Goal: Task Accomplishment & Management: Manage account settings

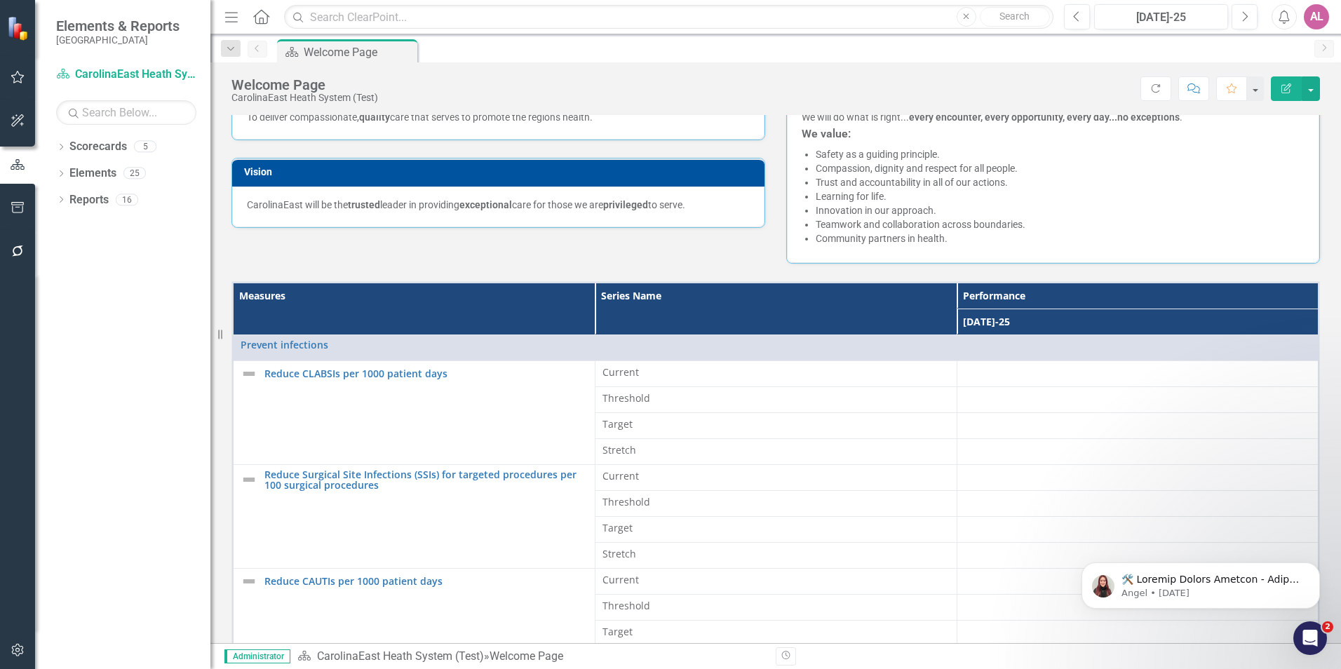
click at [808, 265] on div "Measures Series Name Performance [DATE]-25 Prevent infections Link Map View Lin…" at bounding box center [776, 542] width 1110 height 556
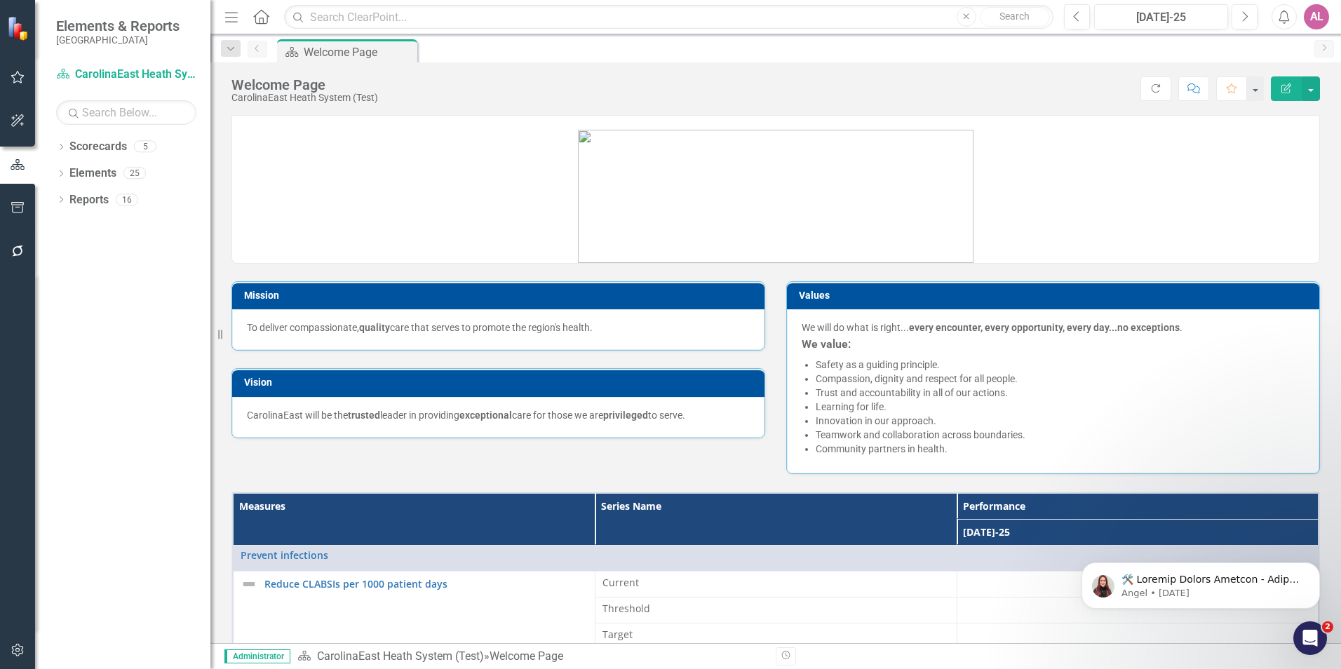
click at [1315, 13] on div "AL" at bounding box center [1316, 16] width 25 height 25
click at [1268, 147] on link "Settings System Setup" at bounding box center [1273, 149] width 111 height 26
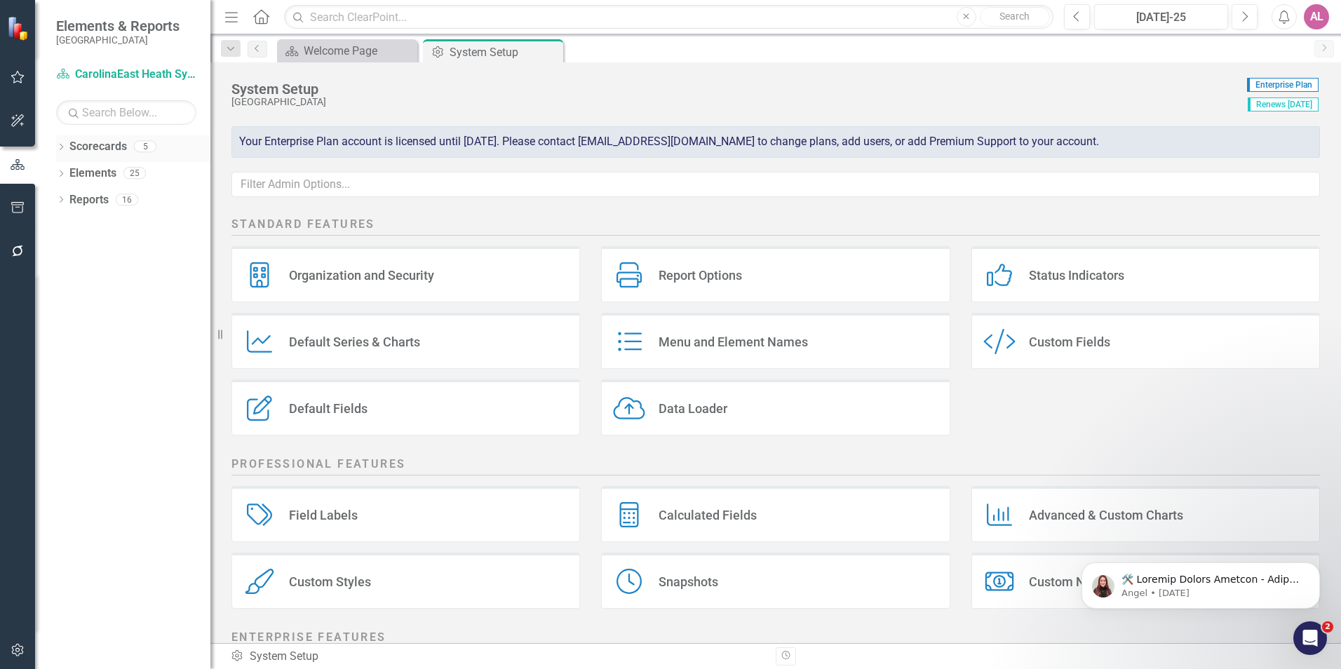
click at [116, 135] on div "Scorecard CarolinaEast Heath System (Test) Search Dropdown Scorecards 5 Dropdow…" at bounding box center [122, 366] width 175 height 606
click at [115, 144] on link "Scorecards" at bounding box center [98, 147] width 58 height 16
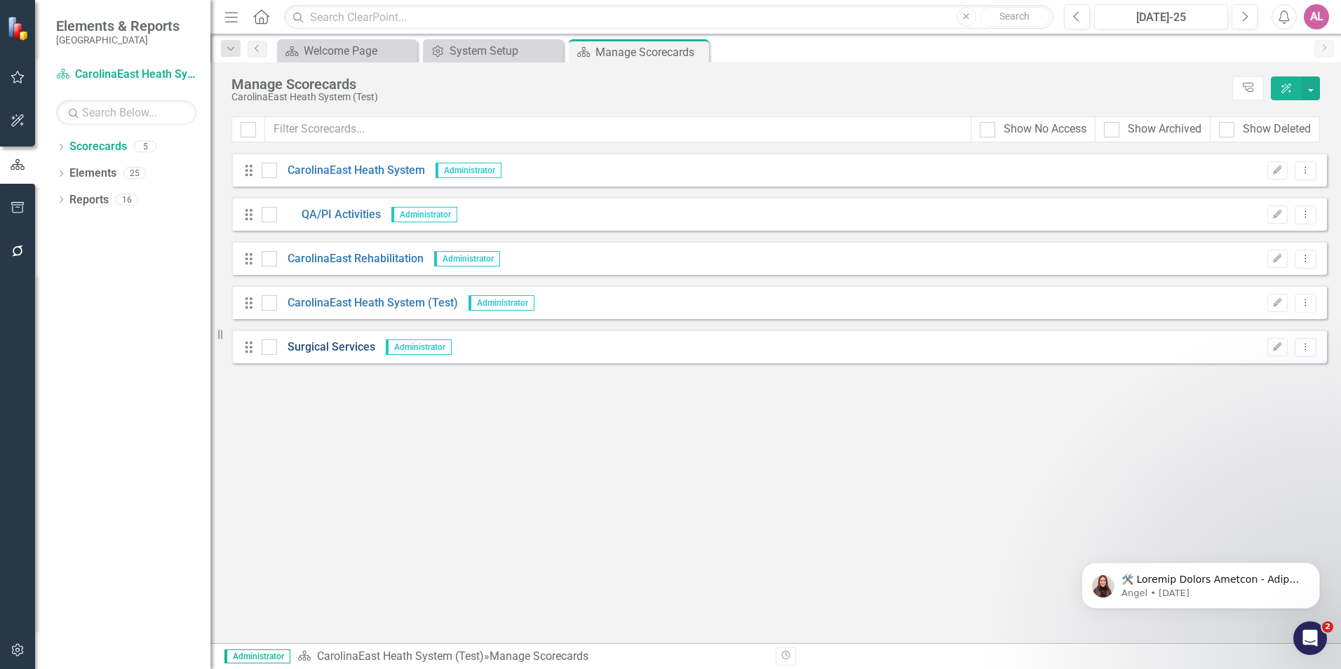
click at [348, 344] on link "Surgical Services" at bounding box center [326, 348] width 98 height 16
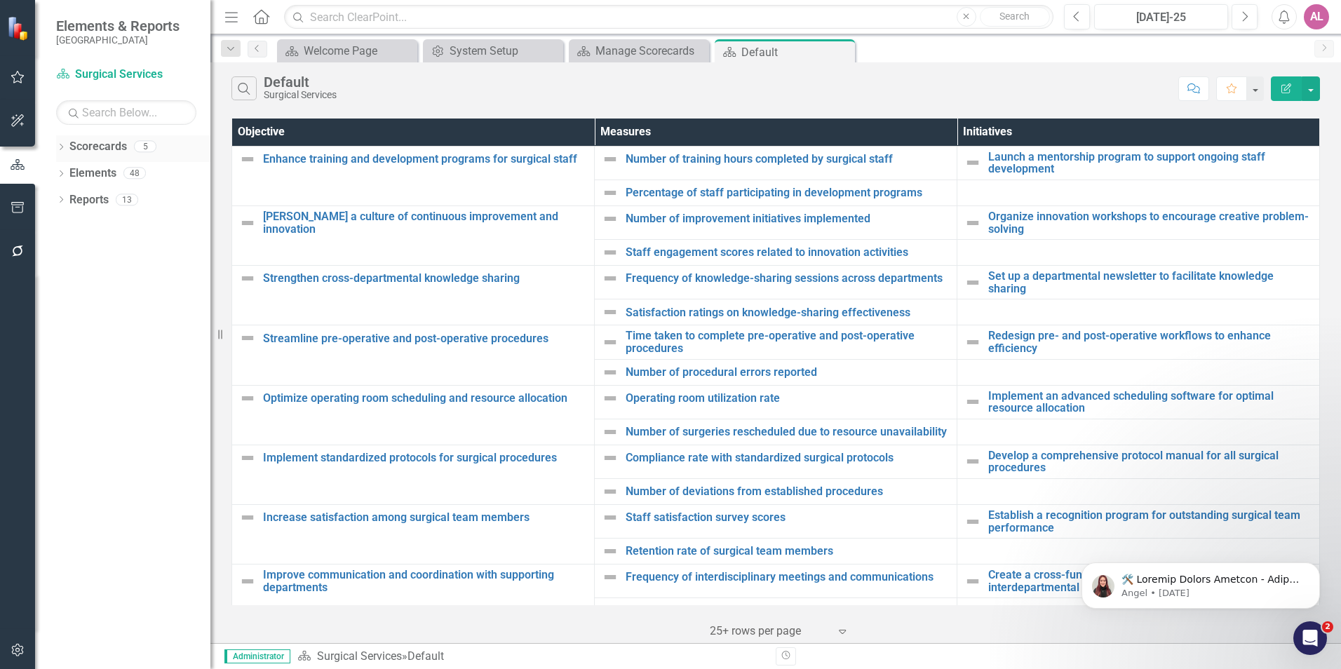
click at [104, 151] on link "Scorecards" at bounding box center [98, 147] width 58 height 16
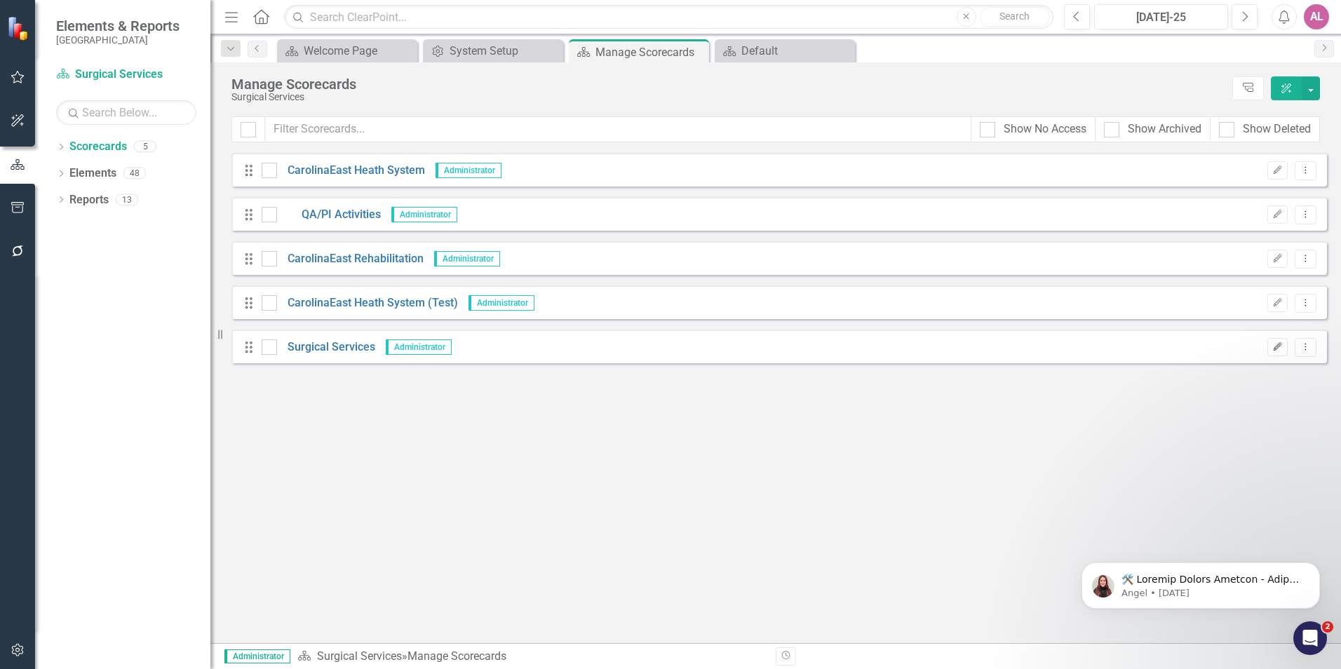
click at [1275, 354] on button "Edit" at bounding box center [1278, 347] width 20 height 18
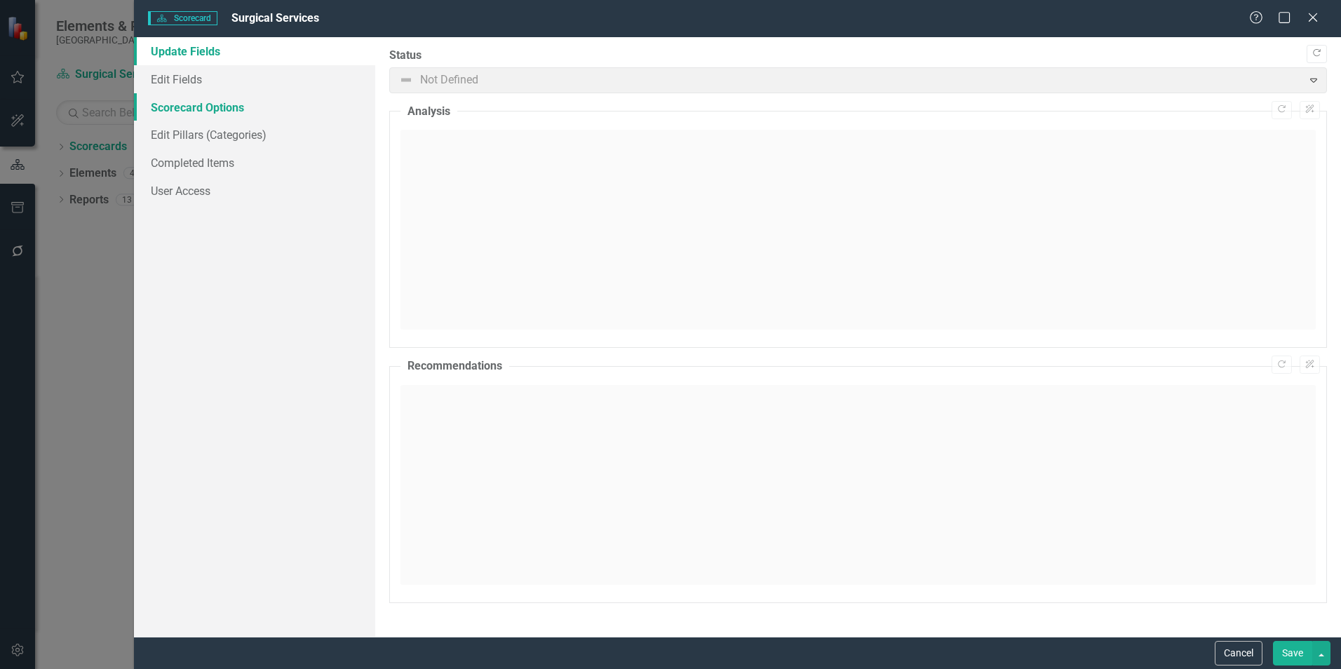
click at [240, 115] on link "Scorecard Options" at bounding box center [254, 107] width 241 height 28
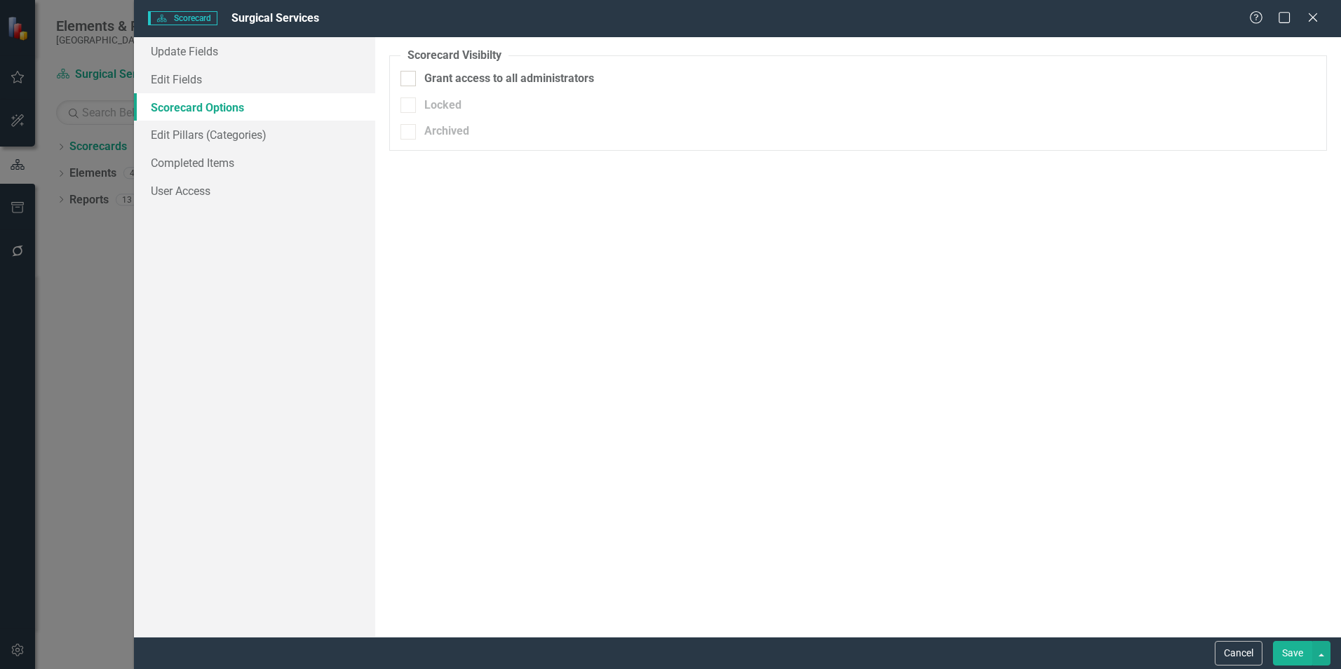
click at [239, 94] on link "Scorecard Options" at bounding box center [254, 107] width 241 height 28
click at [240, 84] on link "Edit Fields" at bounding box center [254, 79] width 241 height 28
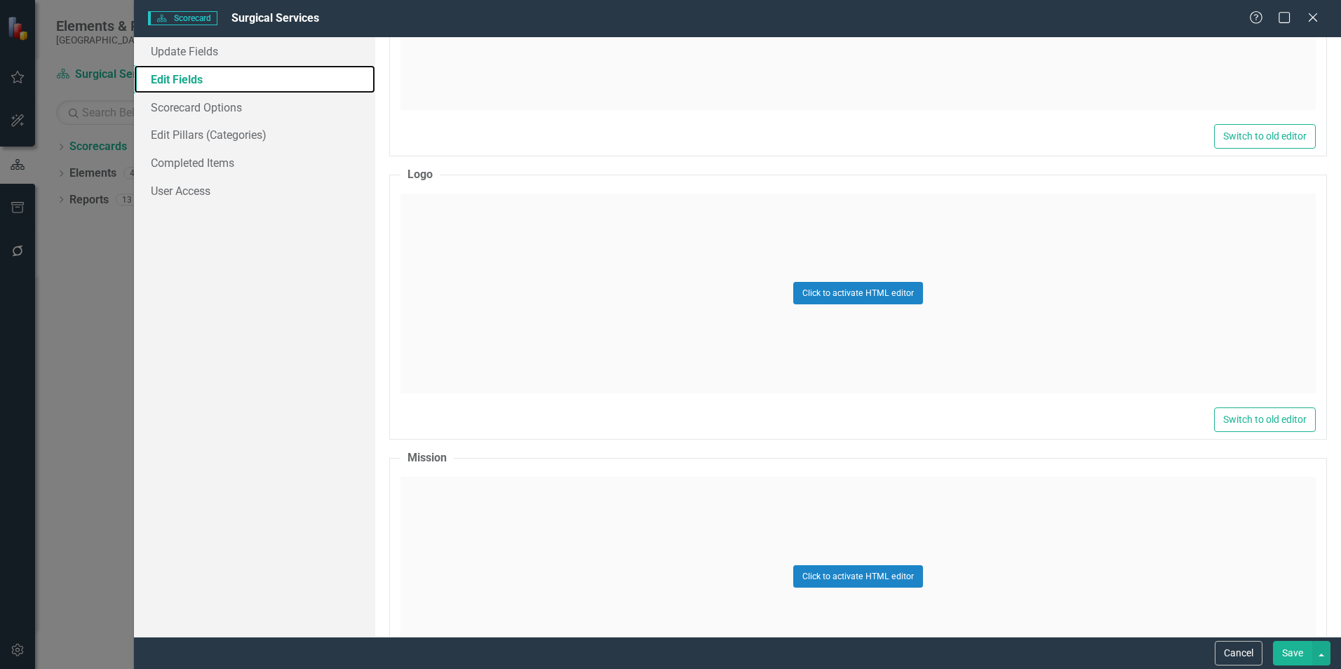
scroll to position [1614, 0]
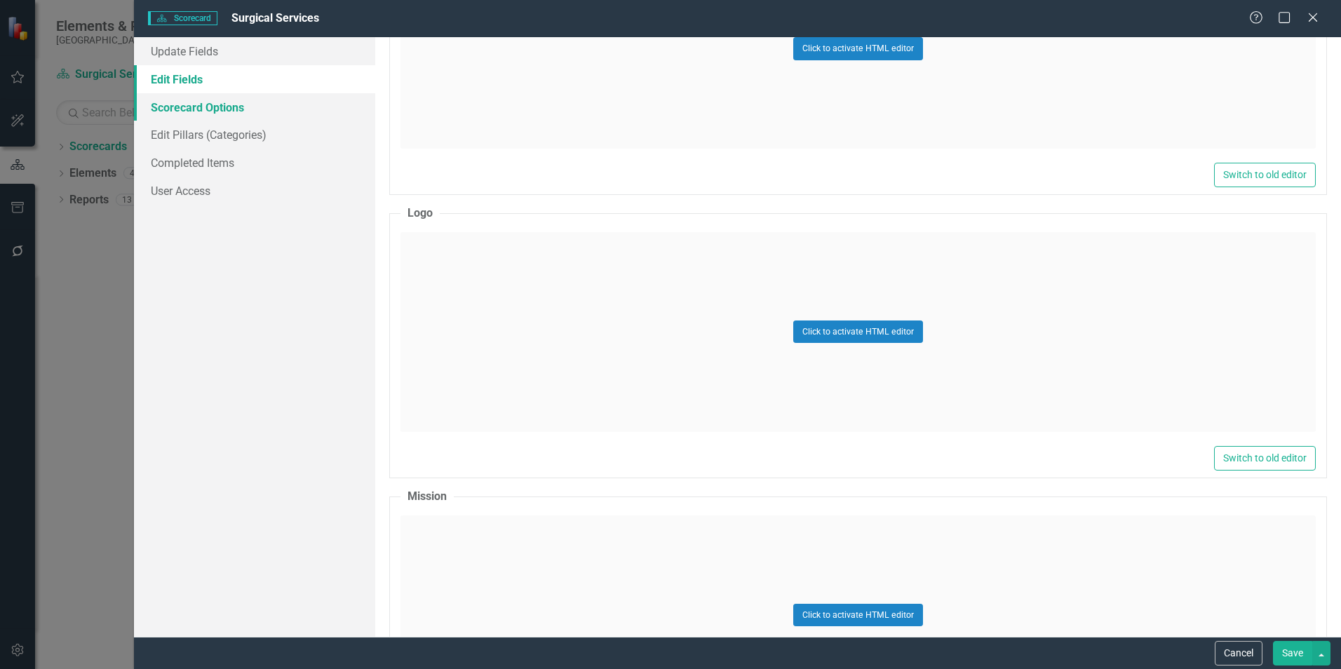
click at [266, 109] on link "Scorecard Options" at bounding box center [254, 107] width 241 height 28
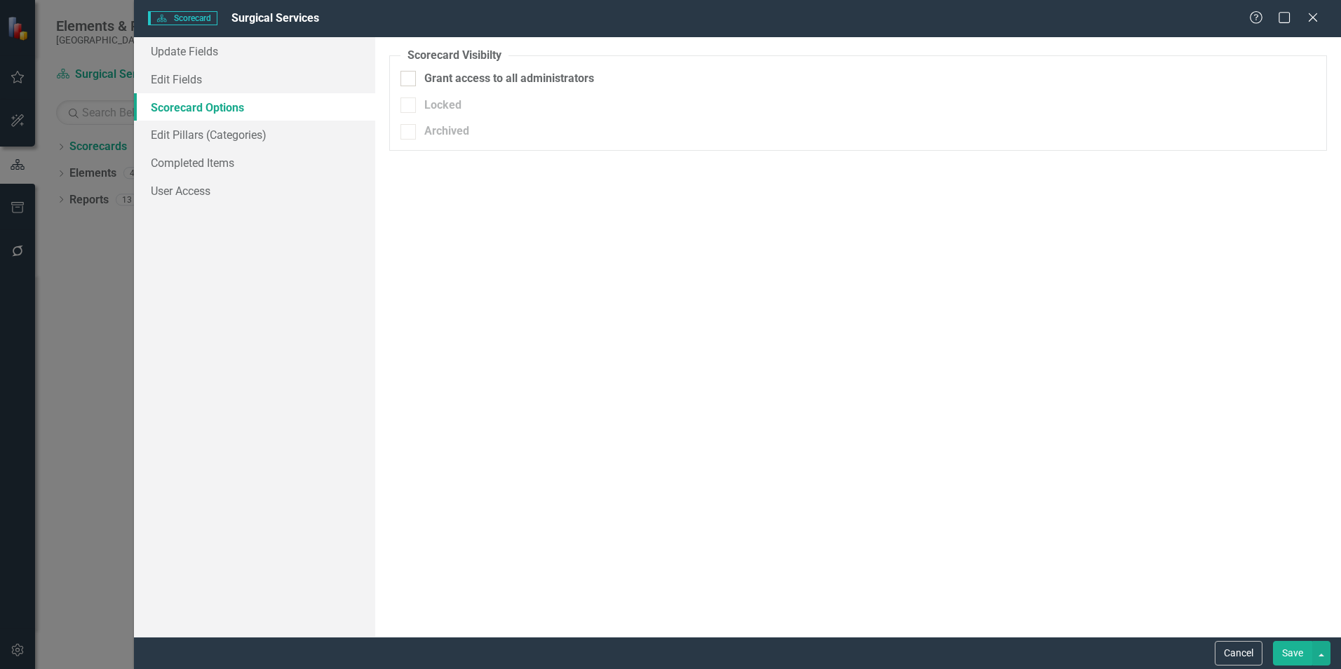
click at [91, 293] on div "Scorecard Scorecard Surgical Services Help Maximize Close Update Fields Edit Fi…" at bounding box center [670, 334] width 1341 height 669
click at [1317, 18] on icon "Close" at bounding box center [1313, 17] width 18 height 13
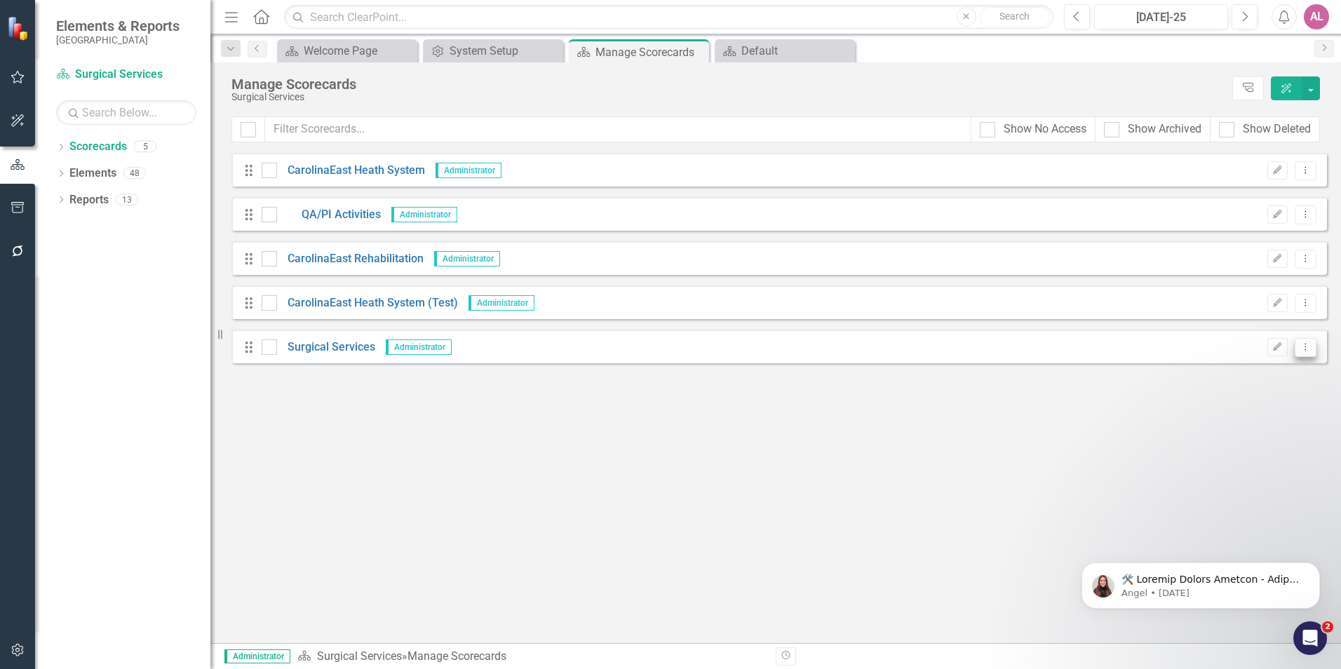
click at [1302, 346] on icon "Dropdown Menu" at bounding box center [1306, 346] width 12 height 9
click at [1283, 368] on link "Edit Edit Scorecard" at bounding box center [1238, 371] width 155 height 26
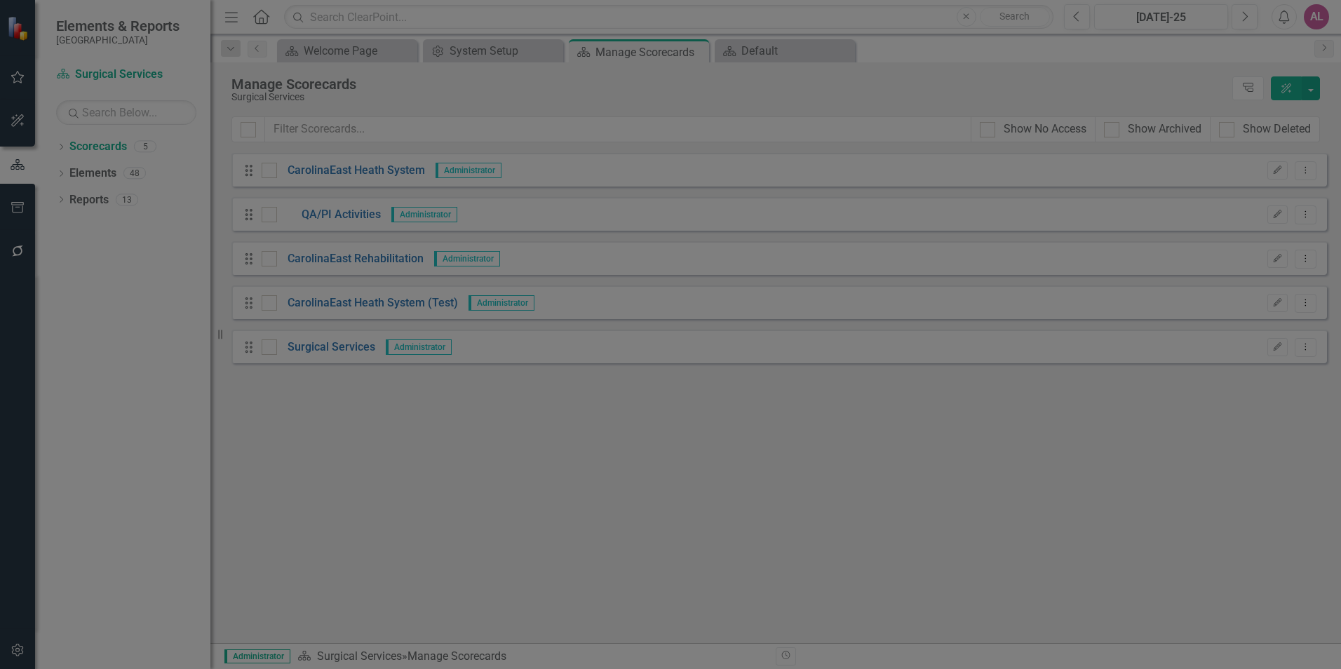
click at [114, 346] on div "Scorecard Scorecard Surgical Services Help Maximize Close Update Fields Edit Fi…" at bounding box center [670, 334] width 1341 height 669
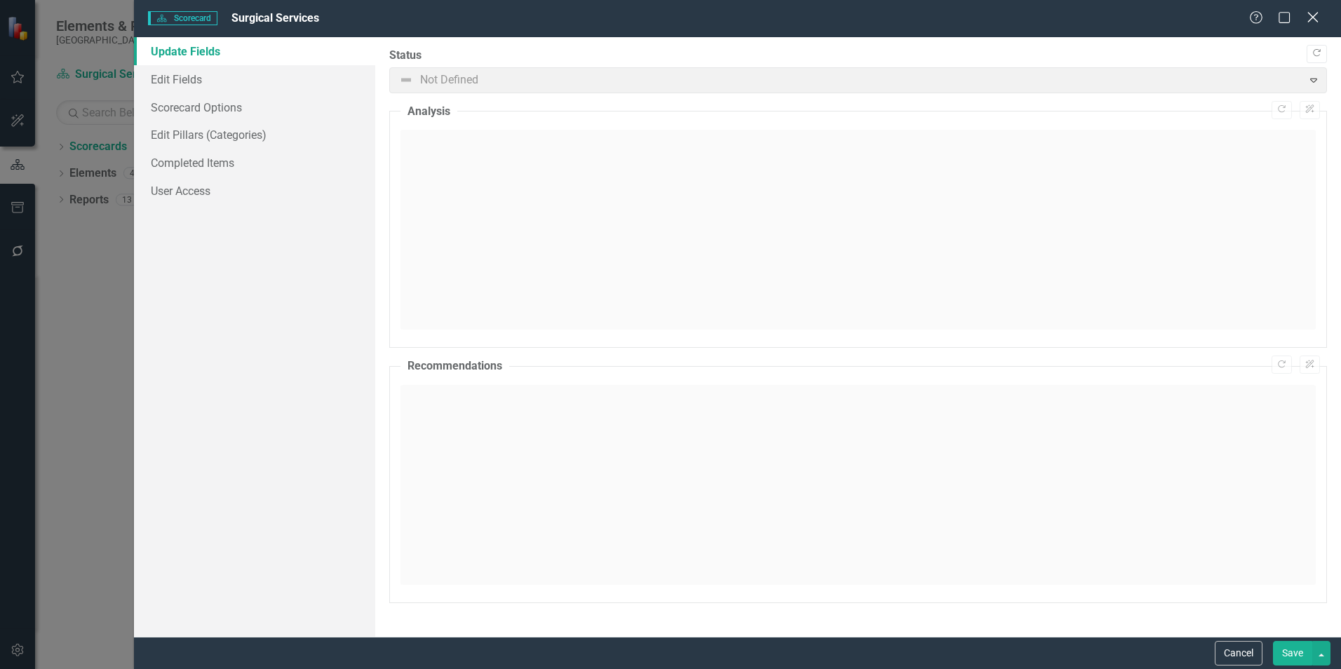
click at [1311, 17] on icon "Close" at bounding box center [1313, 17] width 18 height 13
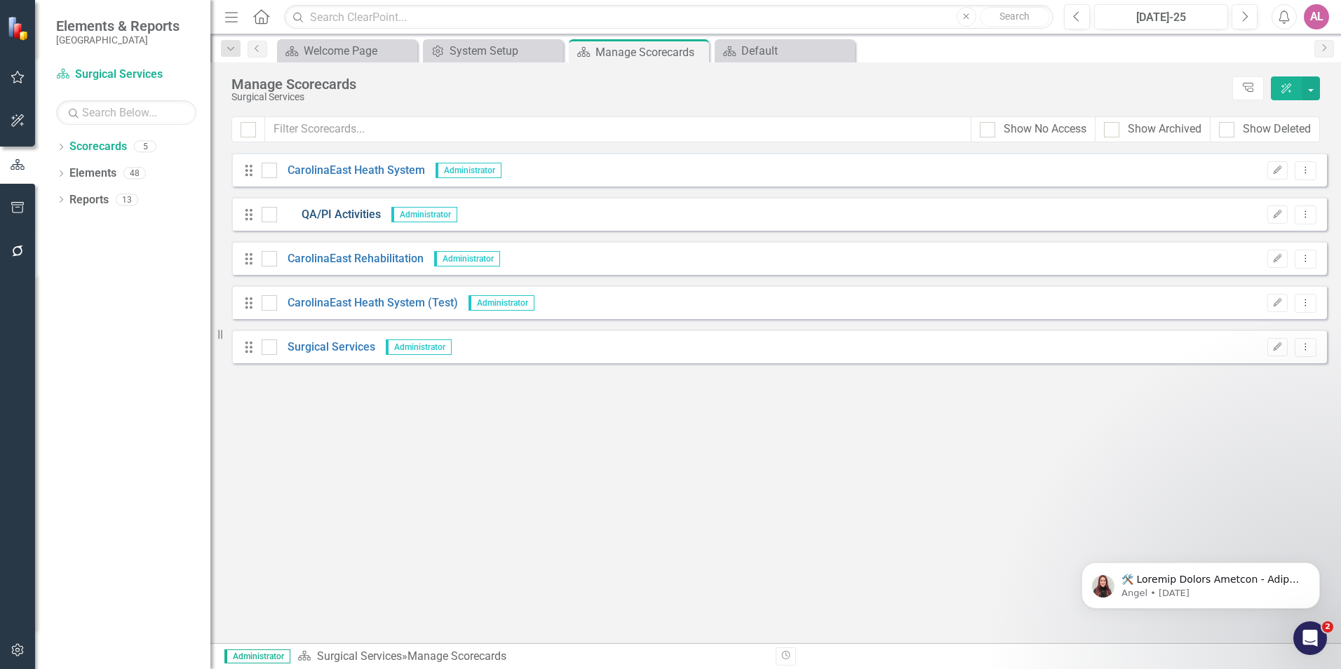
click at [354, 210] on link "QA/PI Activities" at bounding box center [329, 215] width 104 height 16
click at [371, 259] on link "CarolinaEast Rehabilitation" at bounding box center [350, 259] width 147 height 16
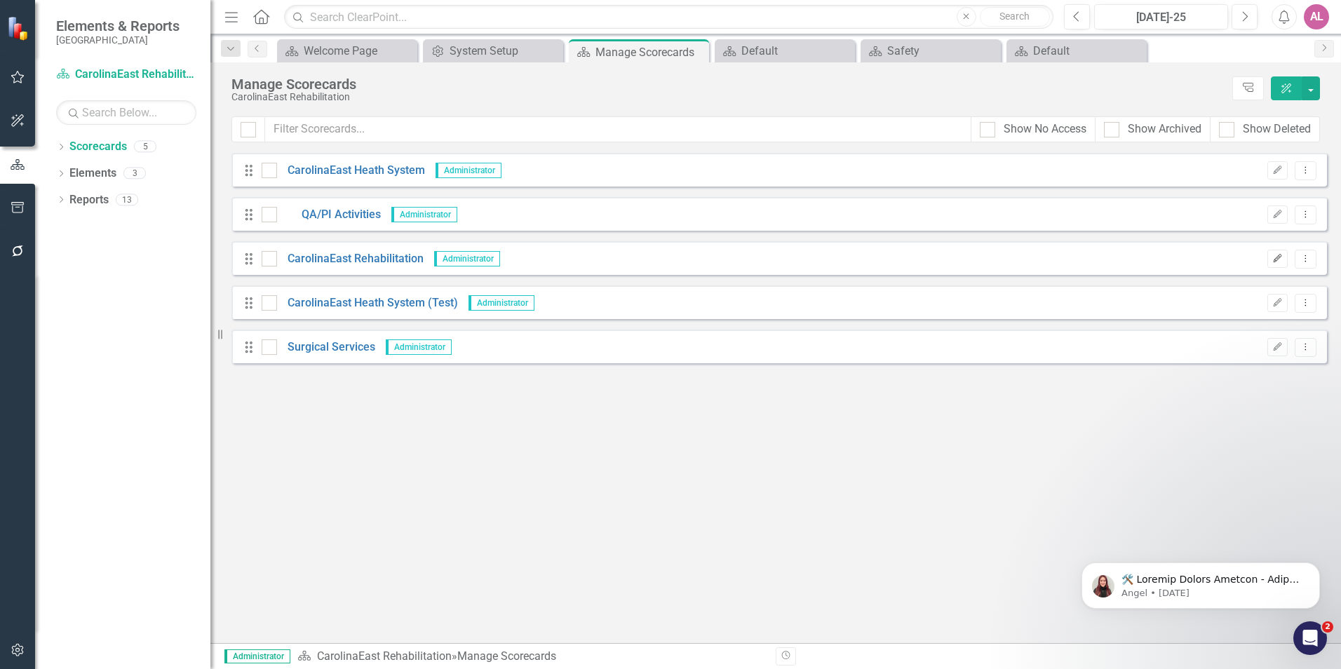
click at [1272, 255] on button "Edit" at bounding box center [1278, 259] width 20 height 18
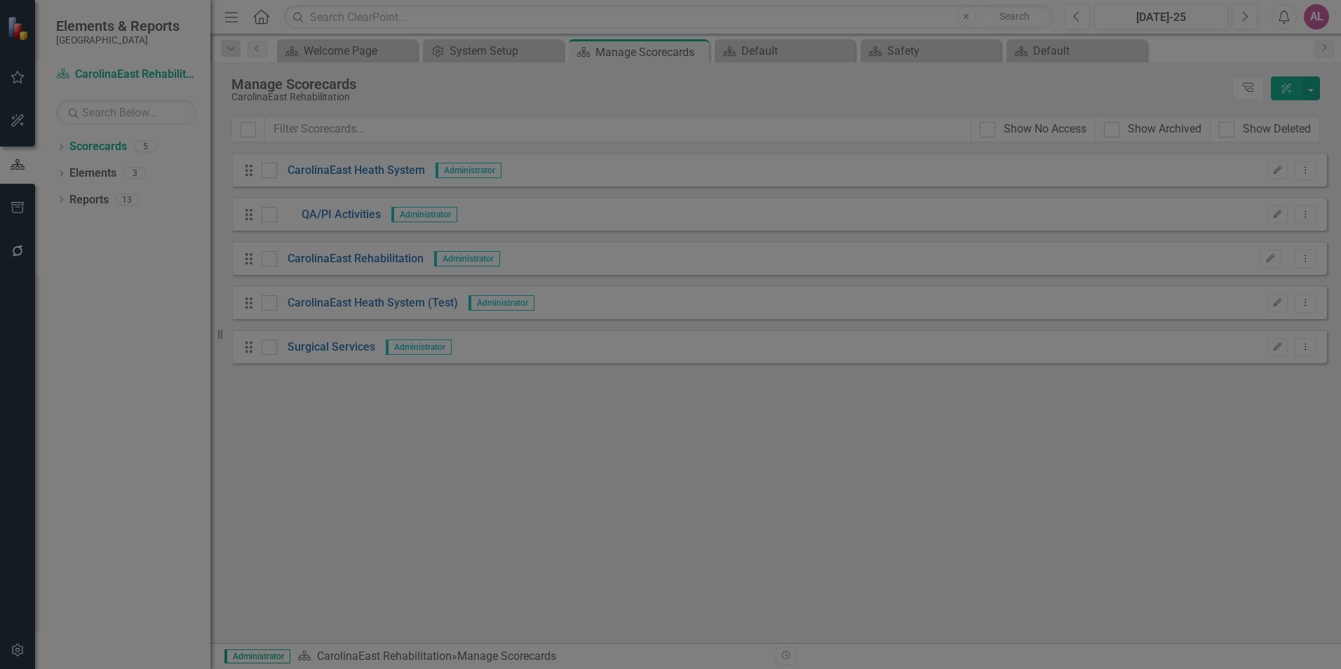
click at [109, 314] on div "Scorecard Scorecard CarolinaEast Rehabilitation Help Maximize Close Update Fiel…" at bounding box center [670, 334] width 1341 height 669
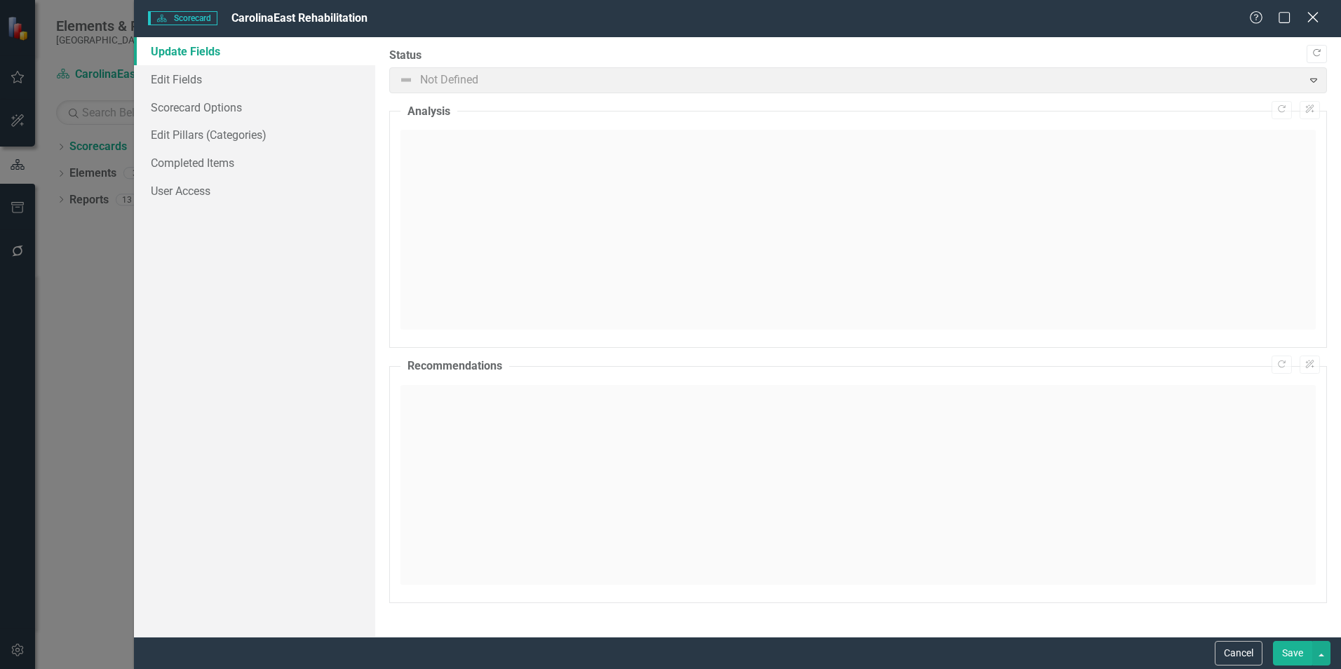
click at [1306, 11] on div "Close" at bounding box center [1313, 18] width 18 height 19
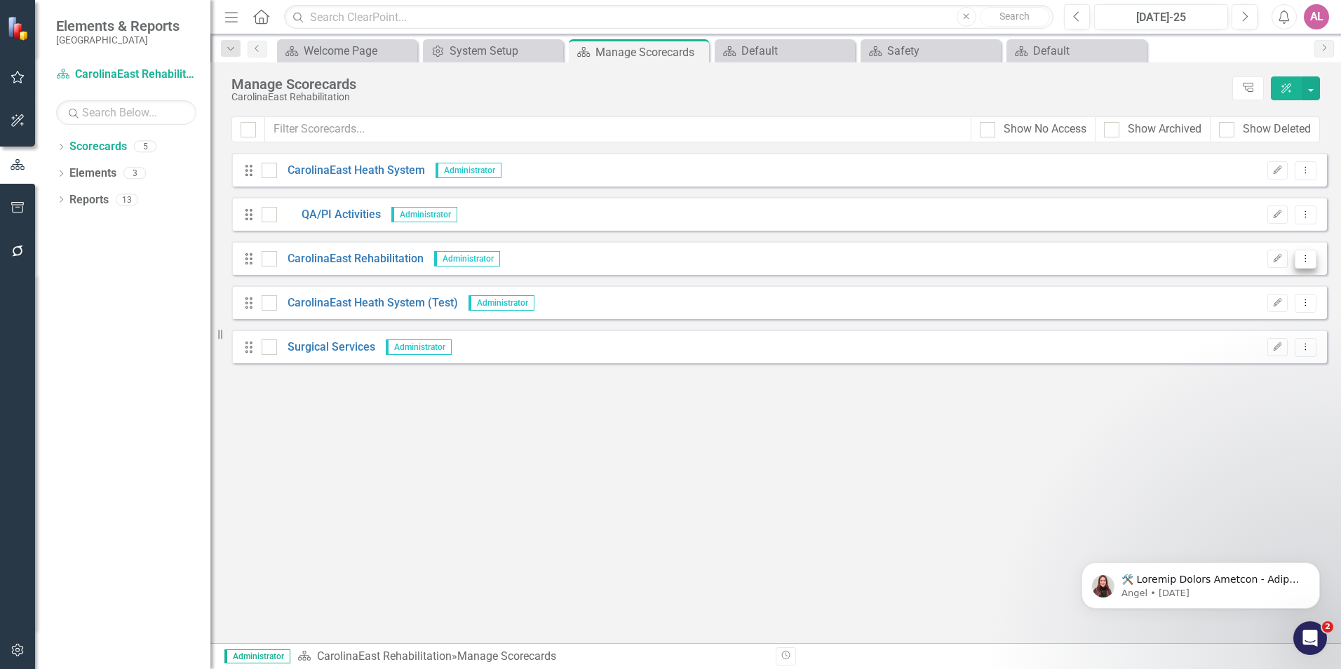
click at [1298, 262] on button "Dropdown Menu" at bounding box center [1306, 259] width 22 height 19
click at [1276, 280] on link "Edit Edit Scorecard" at bounding box center [1238, 282] width 155 height 26
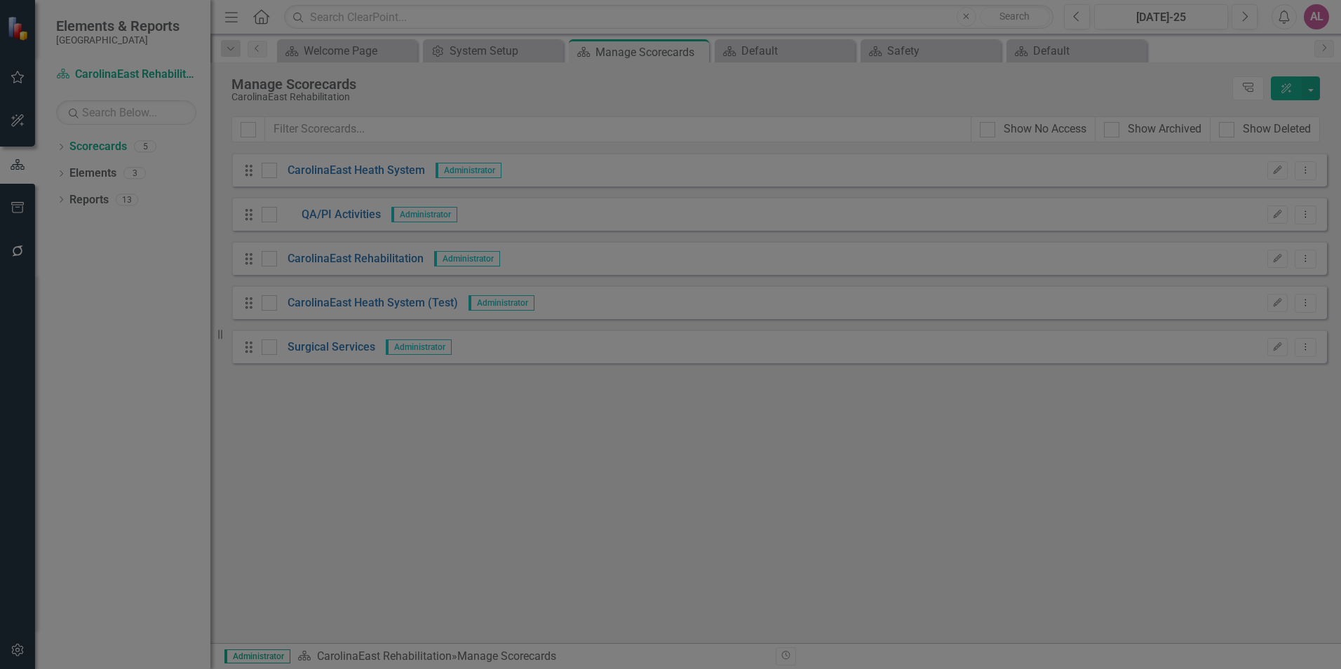
drag, startPoint x: 96, startPoint y: 229, endPoint x: 377, endPoint y: 229, distance: 280.6
click at [100, 229] on div "Scorecard Scorecard CarolinaEast Rehabilitation Help Maximize Close Update Fiel…" at bounding box center [670, 334] width 1341 height 669
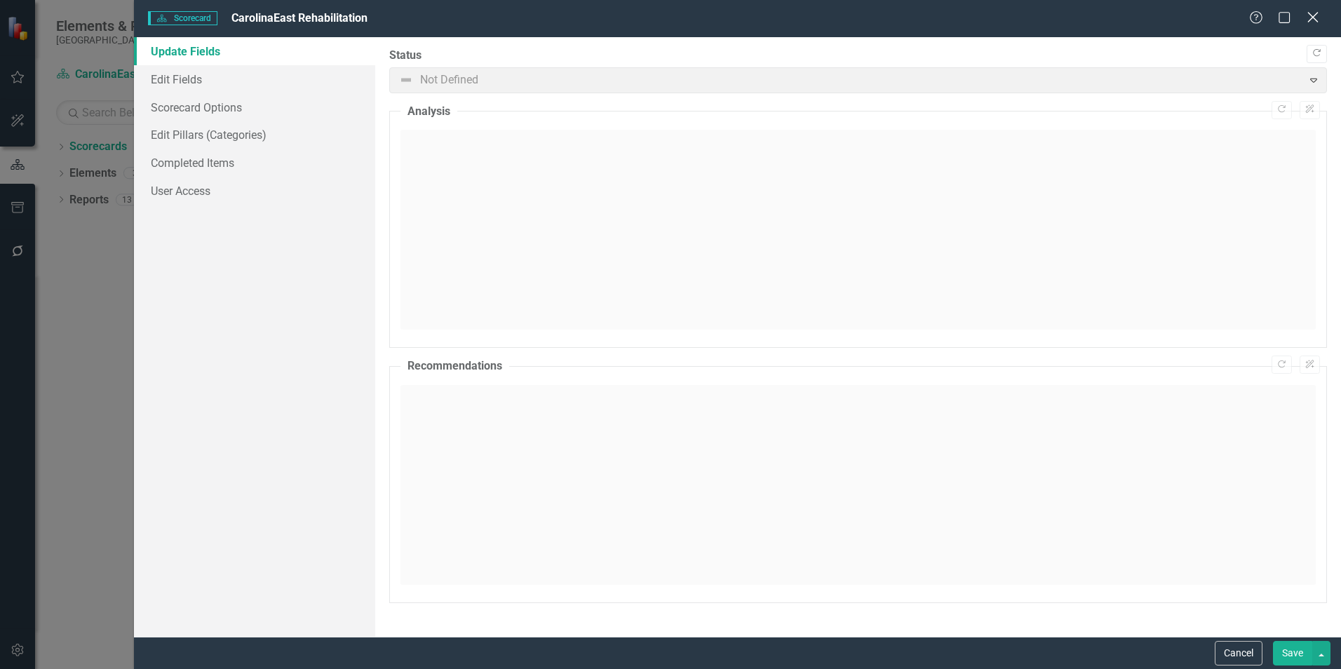
click at [1315, 16] on icon at bounding box center [1313, 17] width 11 height 11
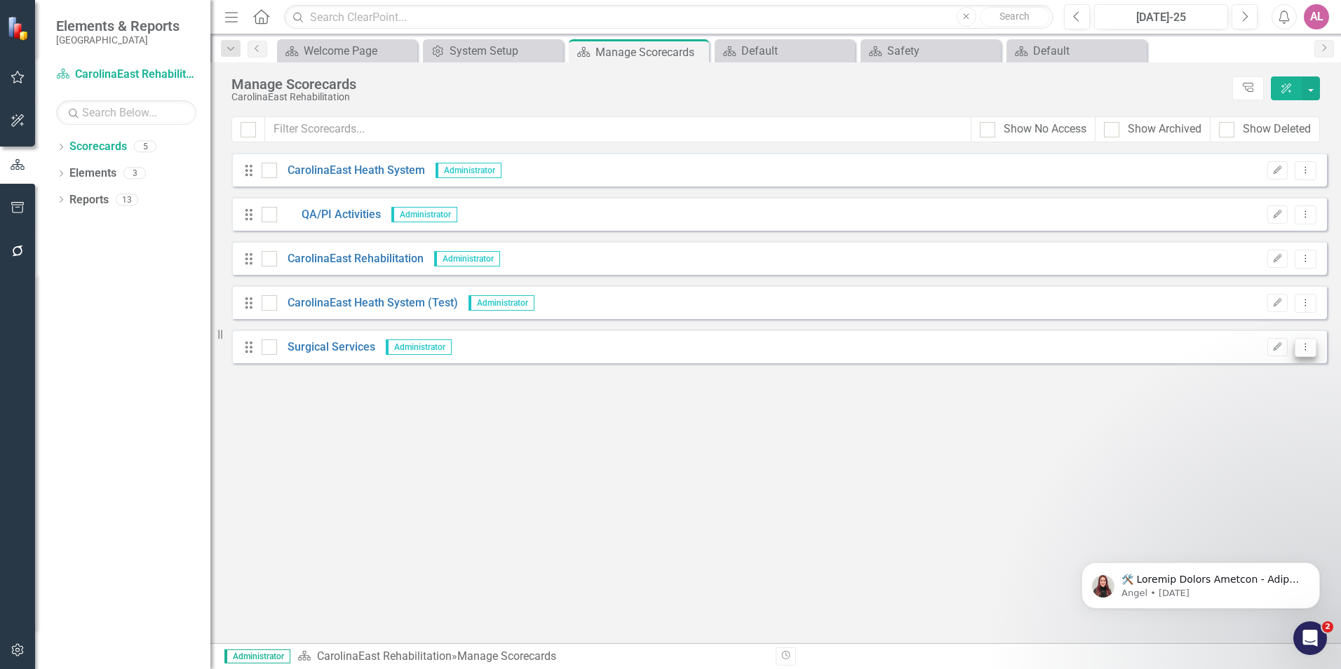
click at [1302, 344] on icon "Dropdown Menu" at bounding box center [1306, 346] width 12 height 9
click at [1309, 217] on icon "Dropdown Menu" at bounding box center [1306, 214] width 12 height 9
click at [1276, 243] on link "Edit Edit Scorecard" at bounding box center [1238, 238] width 155 height 26
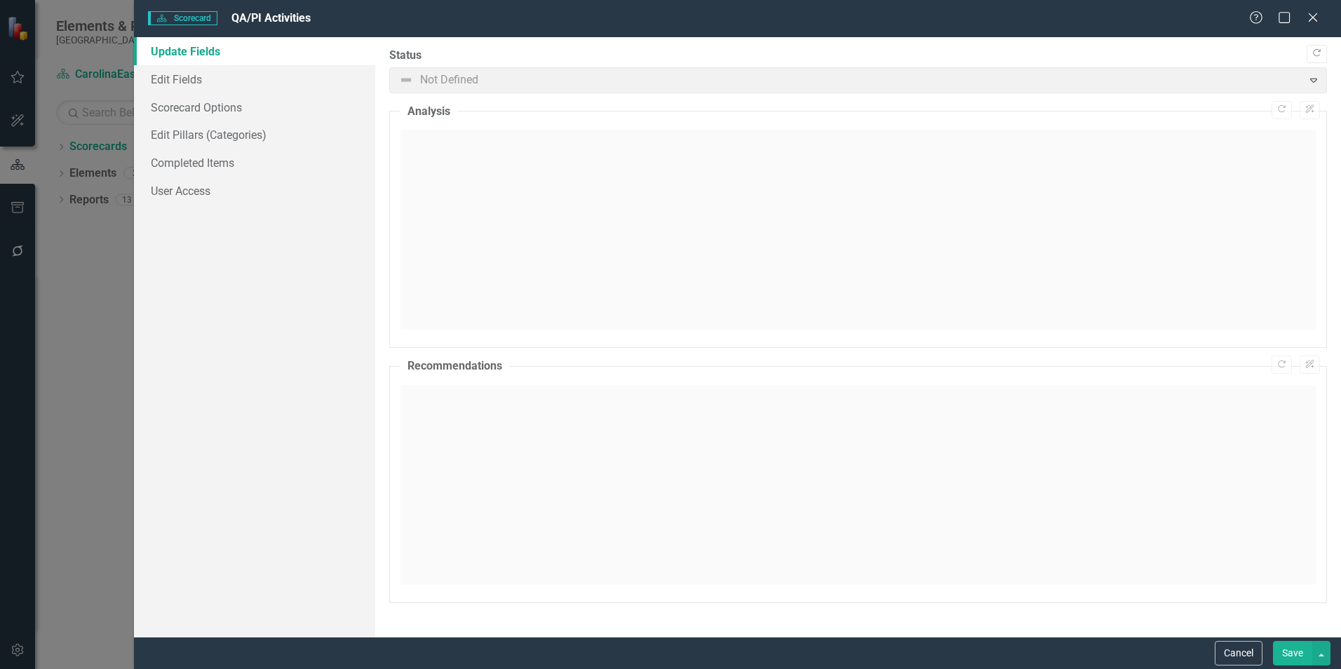
click at [94, 269] on div "Scorecard Scorecard QA/PI Activities Help Maximize Close Update Fields Edit Fie…" at bounding box center [670, 334] width 1341 height 669
drag, startPoint x: 1234, startPoint y: 644, endPoint x: 1182, endPoint y: 636, distance: 52.6
click at [1234, 645] on button "Cancel" at bounding box center [1239, 653] width 48 height 25
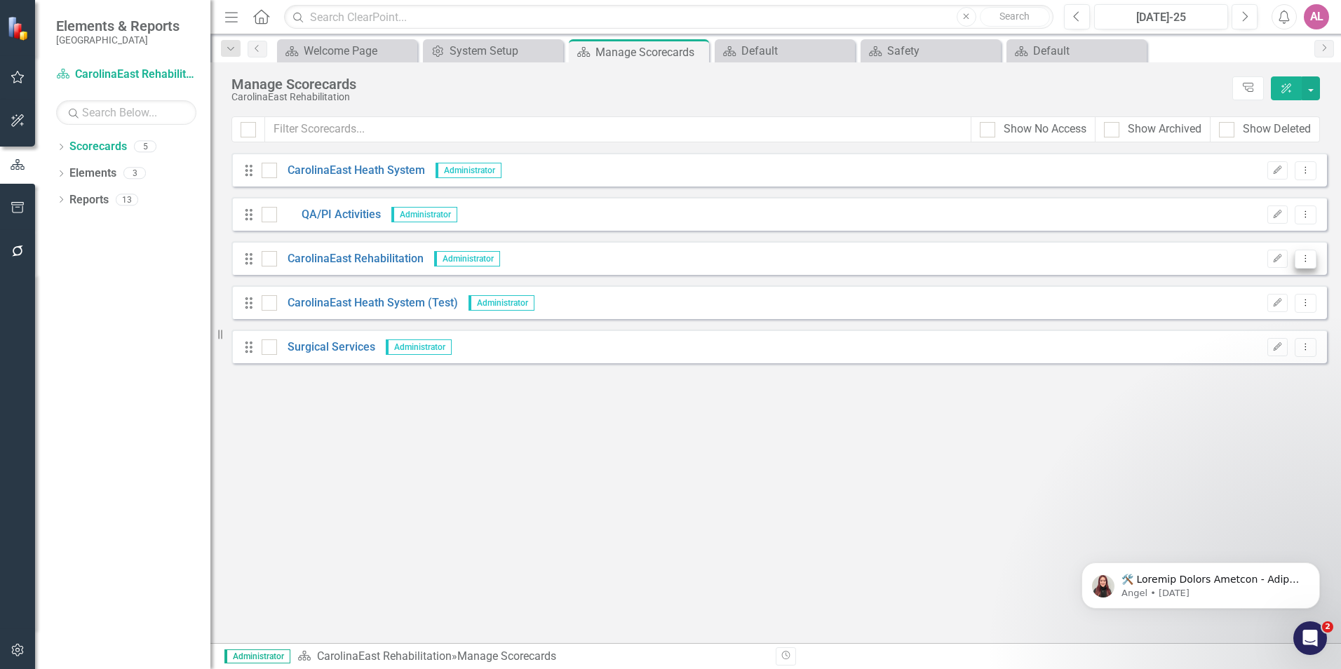
click at [1315, 253] on button "Dropdown Menu" at bounding box center [1306, 259] width 22 height 19
click at [1247, 281] on link "Edit Edit Scorecard" at bounding box center [1238, 282] width 155 height 26
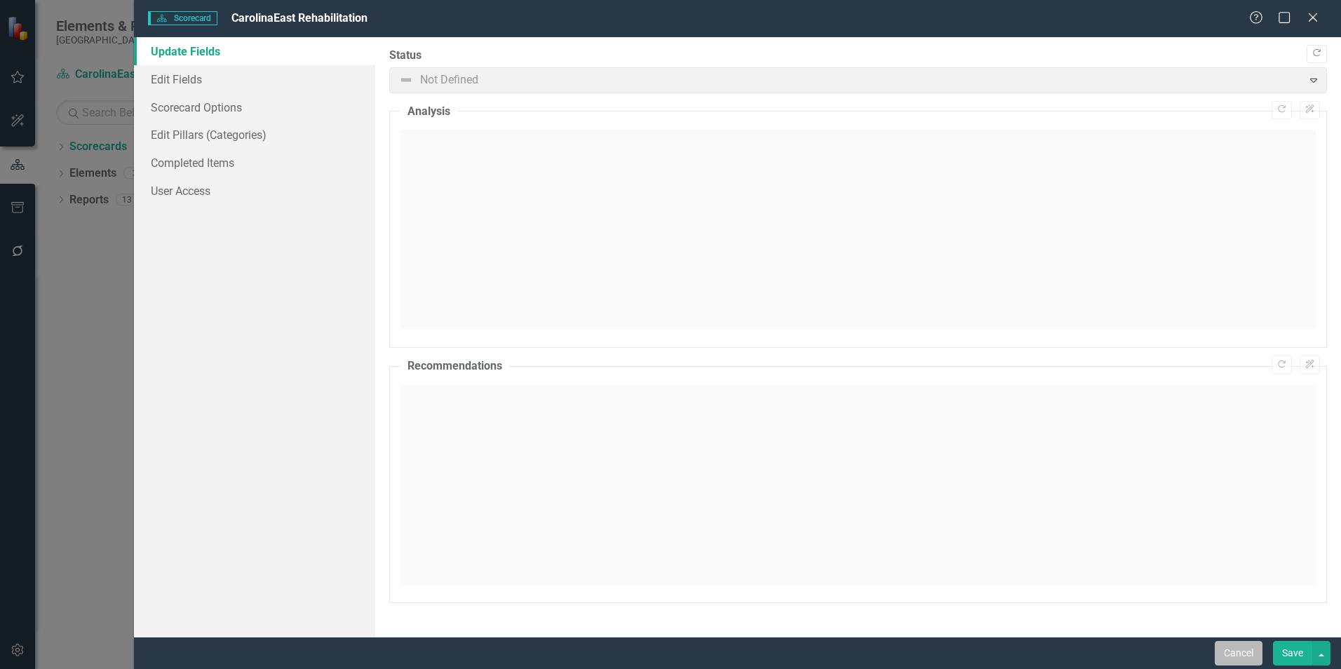
click at [1244, 648] on button "Cancel" at bounding box center [1239, 653] width 48 height 25
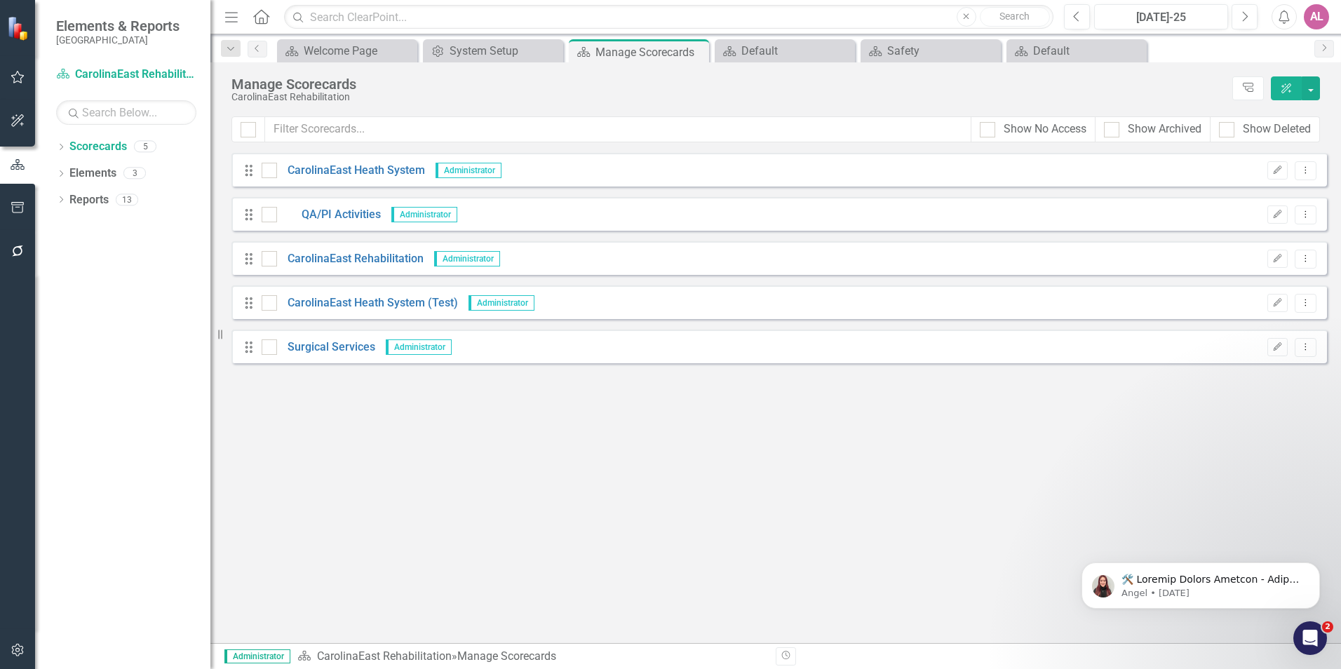
click at [677, 387] on div "Looks like you don't have any Scorecards set up yet. Why don't you add a Scorec…" at bounding box center [780, 398] width 1096 height 490
click at [339, 345] on link "Surgical Services" at bounding box center [326, 348] width 98 height 16
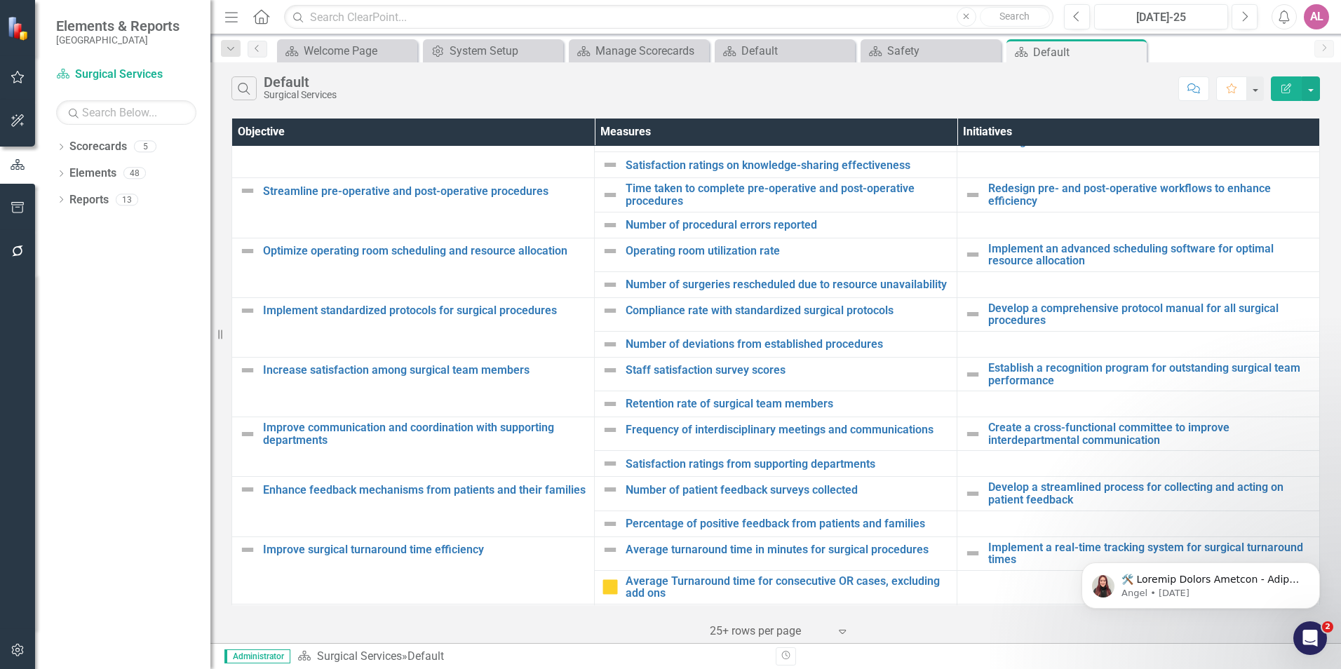
scroll to position [210, 0]
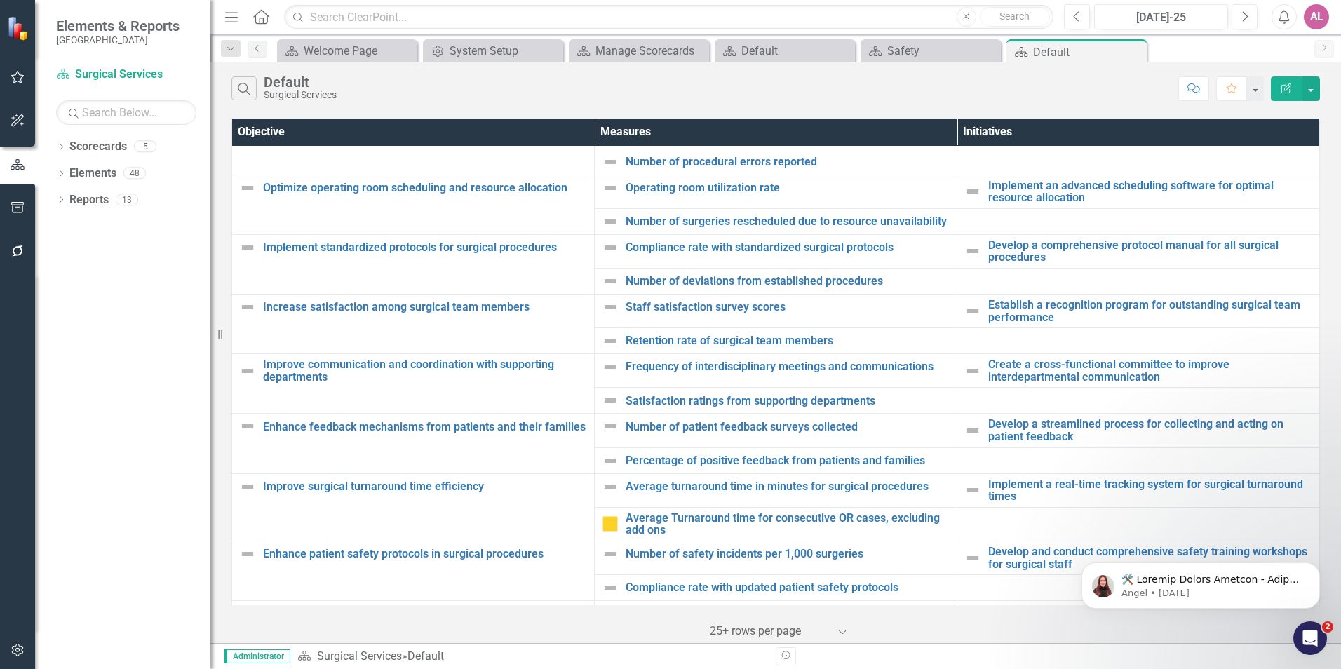
click at [951, 97] on div "Search Default Surgical Services" at bounding box center [702, 88] width 940 height 24
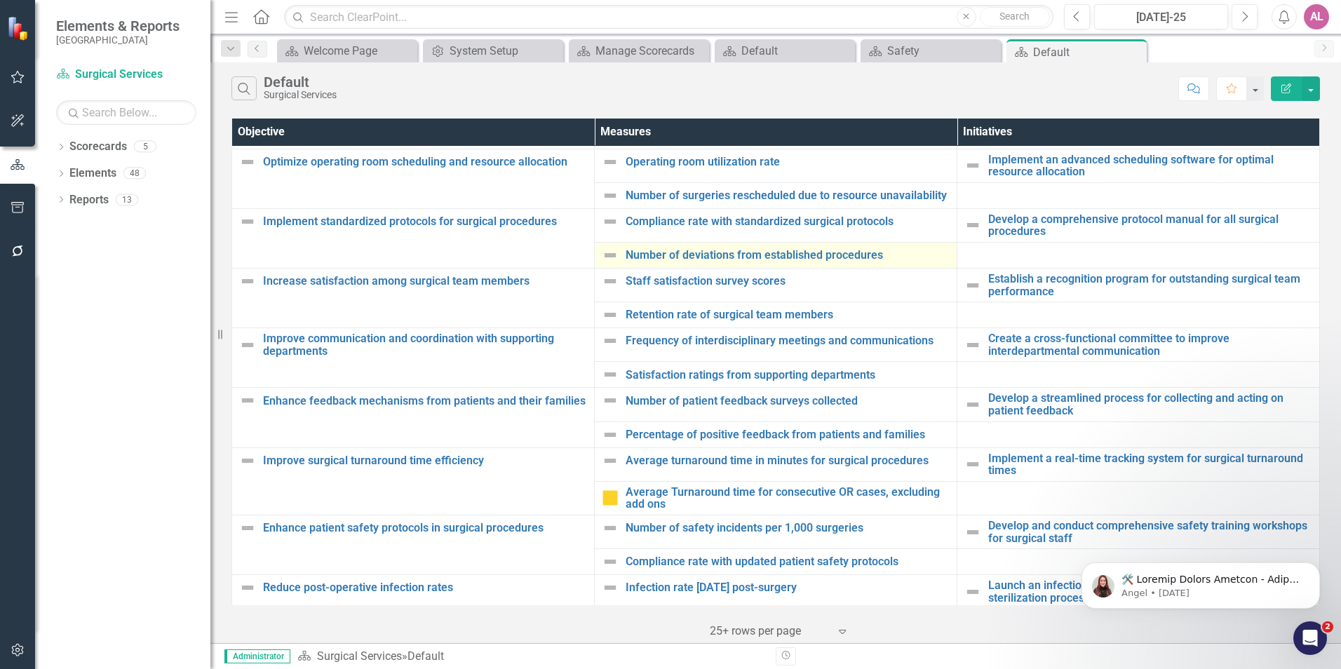
scroll to position [266, 0]
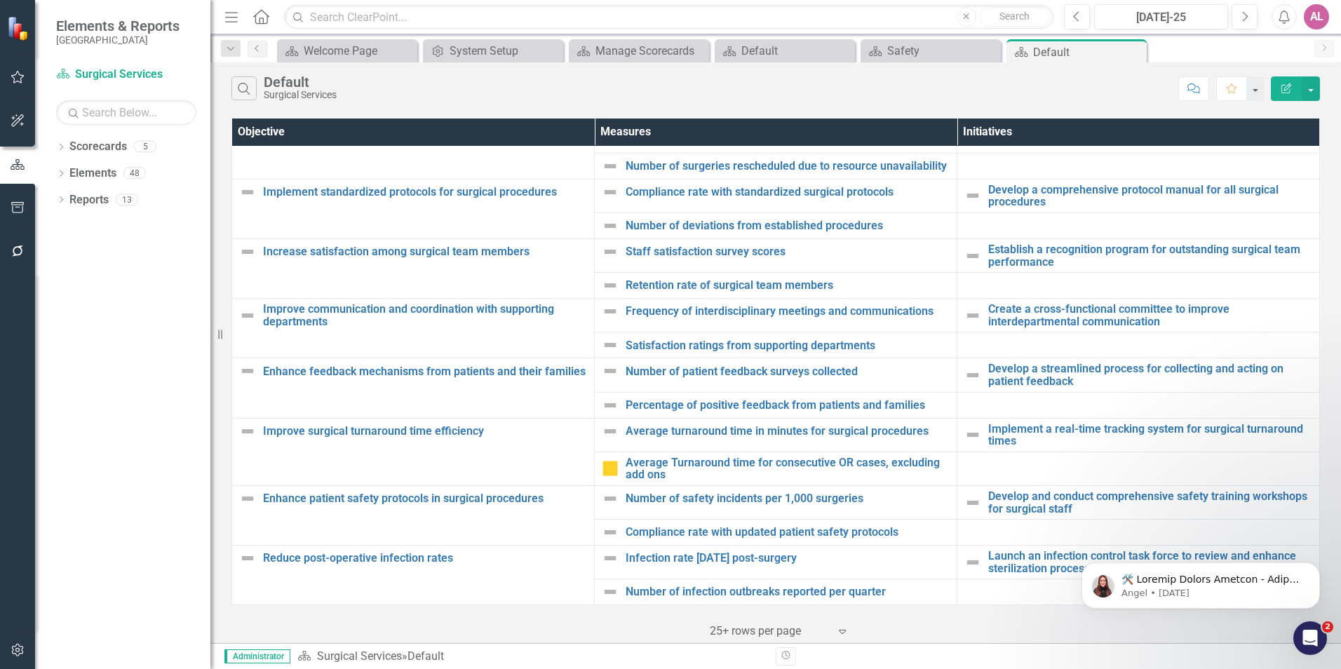
click at [1064, 90] on div "Search Default Surgical Services" at bounding box center [702, 88] width 940 height 24
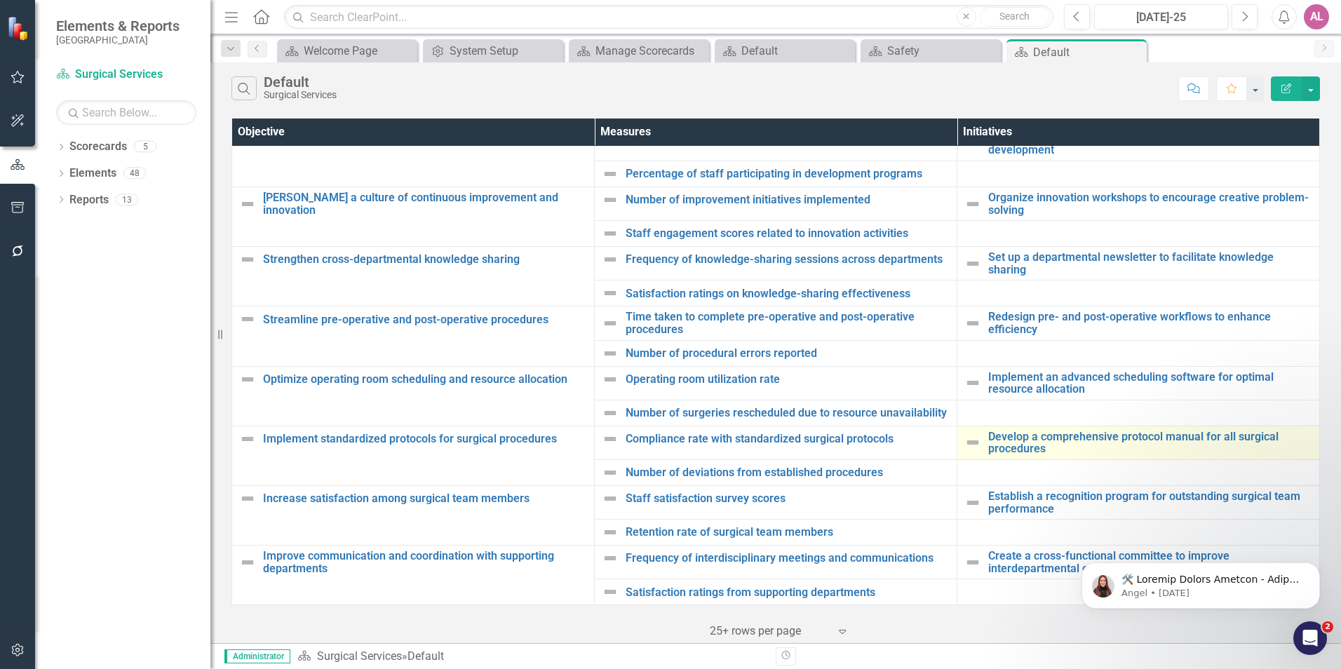
scroll to position [0, 0]
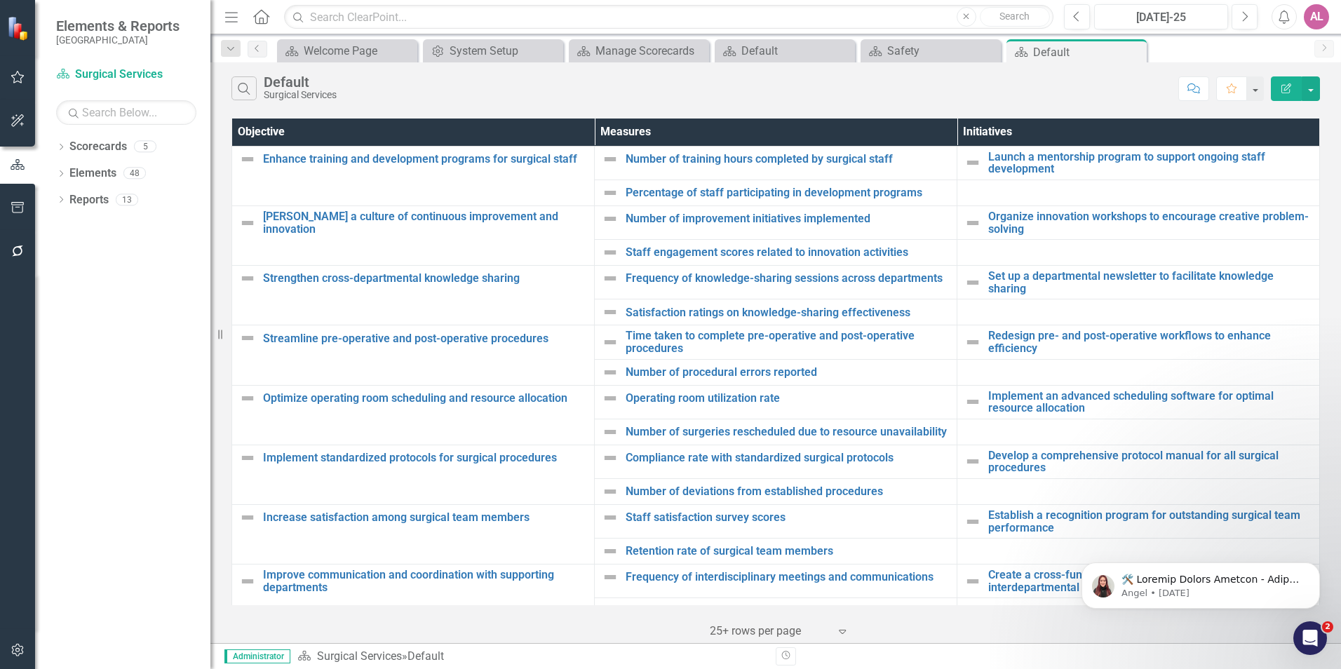
click at [963, 429] on td at bounding box center [1139, 432] width 363 height 26
click at [932, 109] on div "Search Default Surgical Services Comment Favorite Edit Report Objective Measure…" at bounding box center [775, 352] width 1131 height 581
